Goal: Information Seeking & Learning: Find specific fact

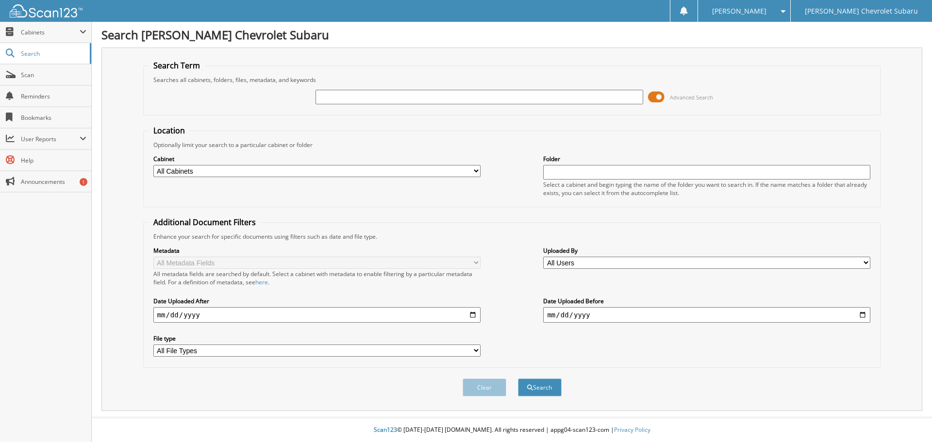
click at [359, 100] on input "text" at bounding box center [479, 97] width 327 height 15
type input "77177"
click at [518, 379] on button "Search" at bounding box center [540, 388] width 44 height 18
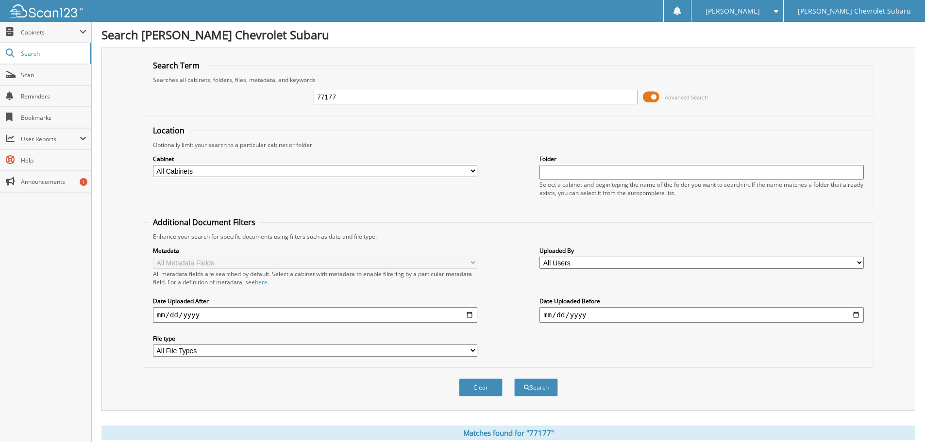
click at [342, 93] on input "77177" at bounding box center [476, 97] width 324 height 15
type input "77117"
click at [514, 379] on button "Search" at bounding box center [536, 388] width 44 height 18
click at [468, 313] on input "date" at bounding box center [315, 315] width 324 height 16
click at [362, 99] on input "77117" at bounding box center [476, 97] width 324 height 15
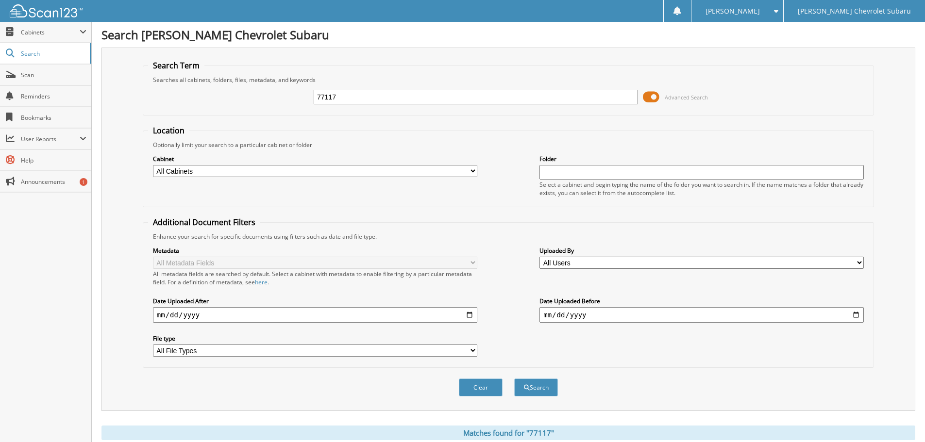
click at [467, 317] on input "2025-08-18" at bounding box center [315, 315] width 324 height 16
type input "2025-07-01"
click at [683, 310] on input "date" at bounding box center [701, 315] width 324 height 16
click at [857, 316] on input "date" at bounding box center [701, 315] width 324 height 16
type input "2025-09-18"
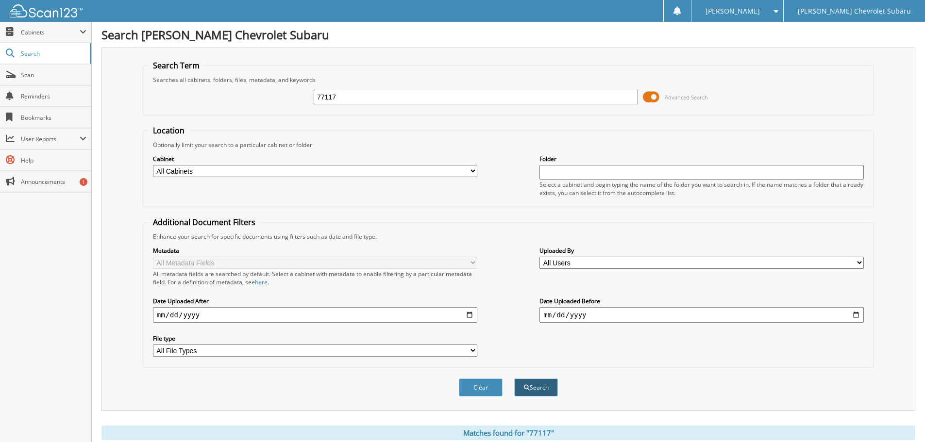
click at [537, 392] on button "Search" at bounding box center [536, 388] width 44 height 18
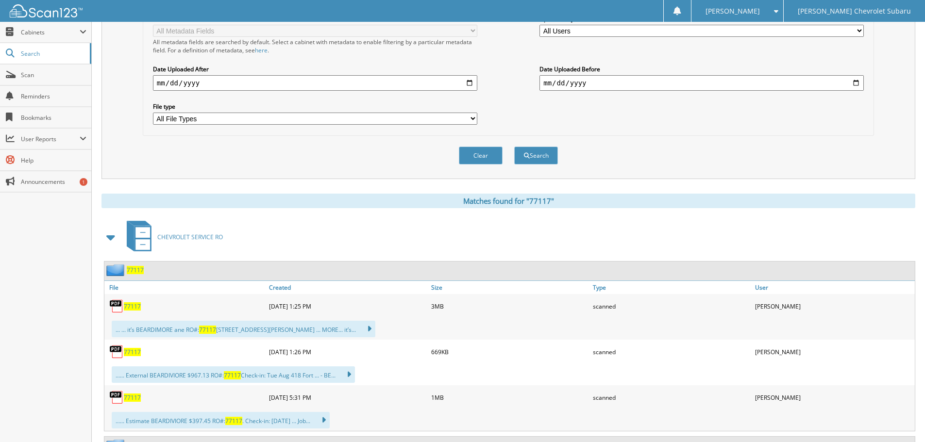
scroll to position [243, 0]
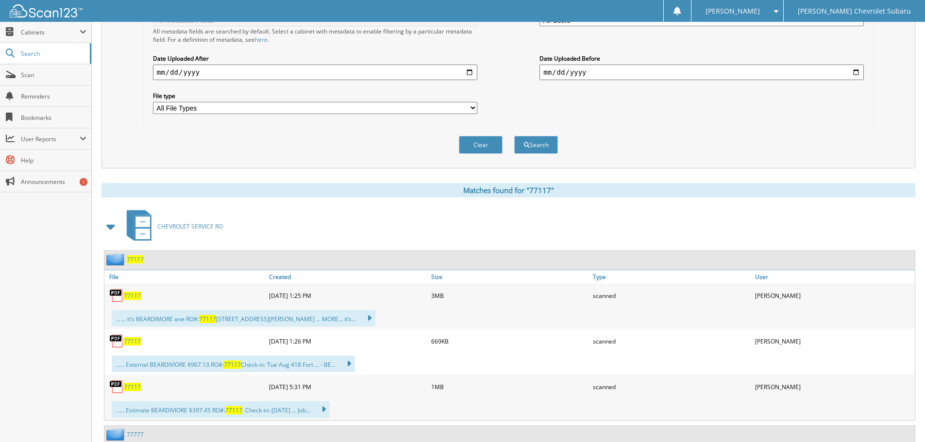
click at [132, 295] on span "77117" at bounding box center [132, 296] width 17 height 8
click at [130, 343] on span "77117" at bounding box center [132, 341] width 17 height 8
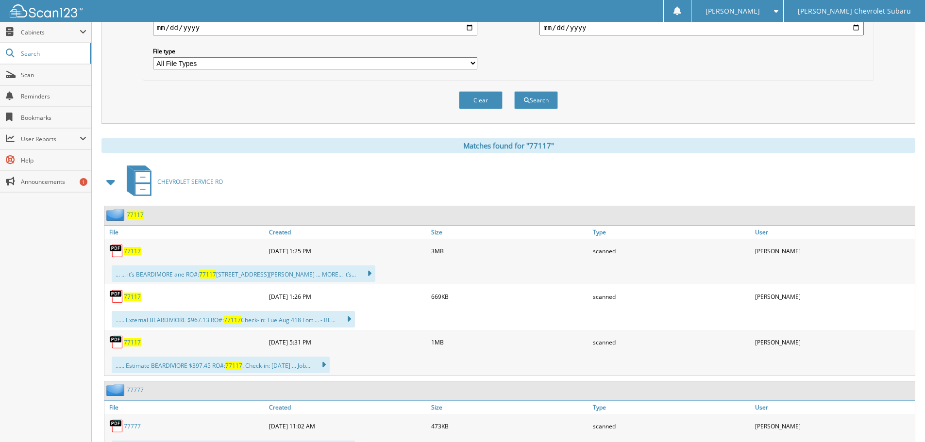
scroll to position [340, 0]
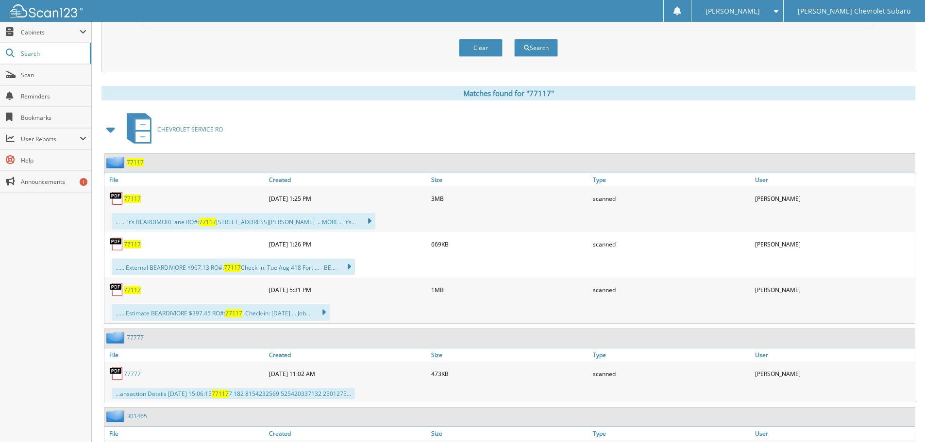
click at [129, 286] on link "77117" at bounding box center [132, 290] width 17 height 8
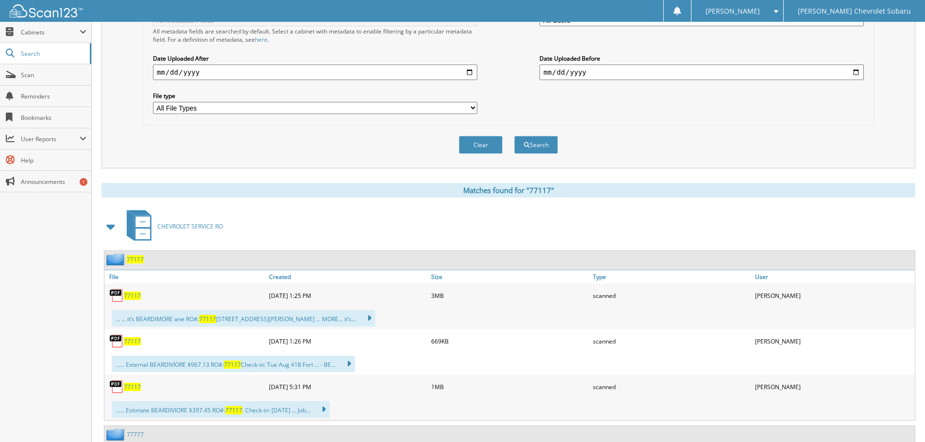
scroll to position [291, 0]
